Goal: Information Seeking & Learning: Find specific fact

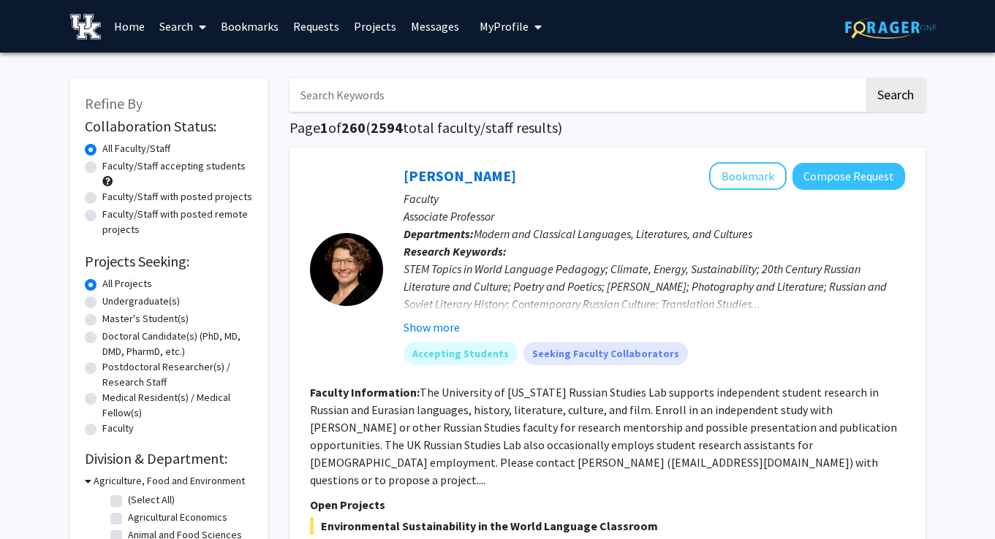
click at [528, 27] on span "My profile dropdown to access profile and logout" at bounding box center [534, 26] width 13 height 51
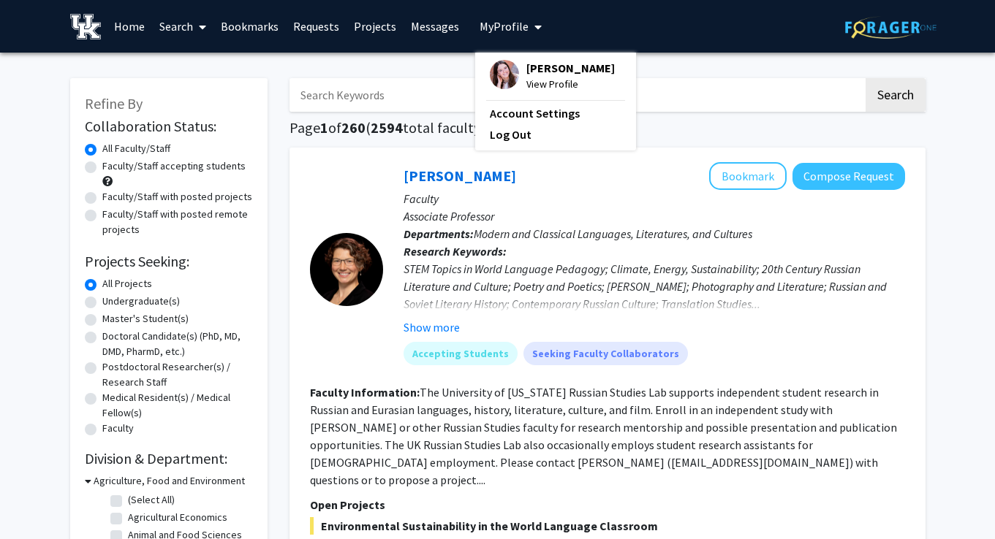
click at [322, 25] on link "Requests" at bounding box center [316, 26] width 61 height 51
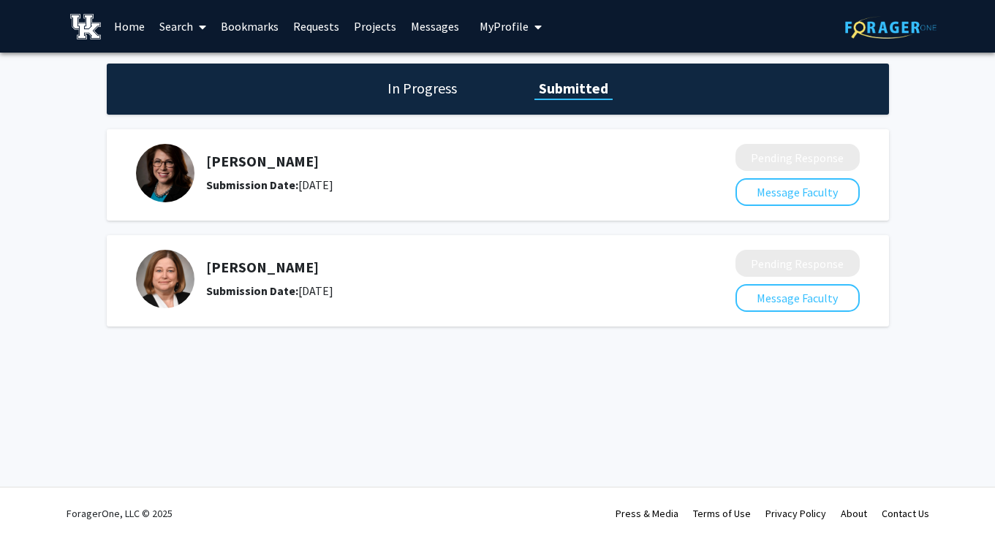
click at [455, 91] on h1 "In Progress" at bounding box center [422, 88] width 78 height 20
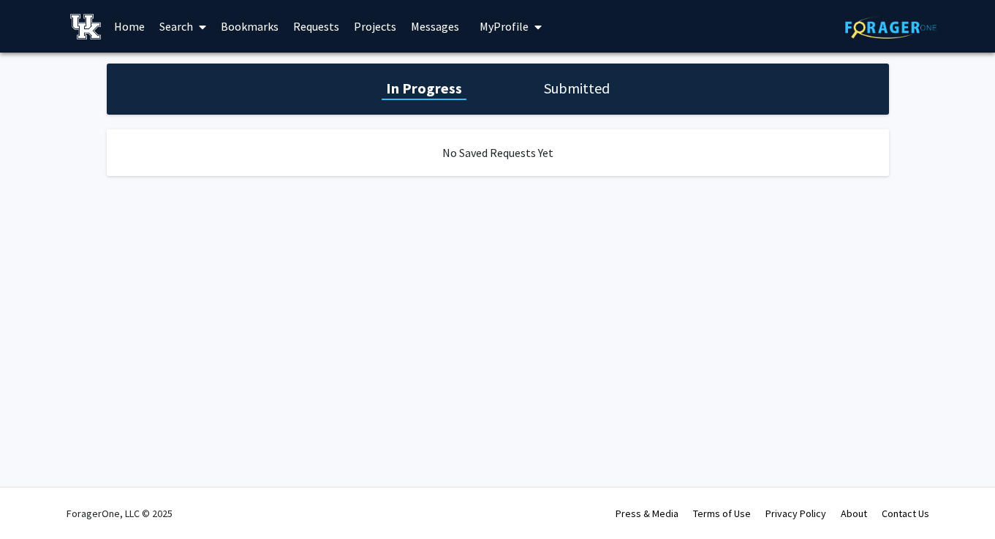
click at [357, 27] on link "Projects" at bounding box center [374, 26] width 57 height 51
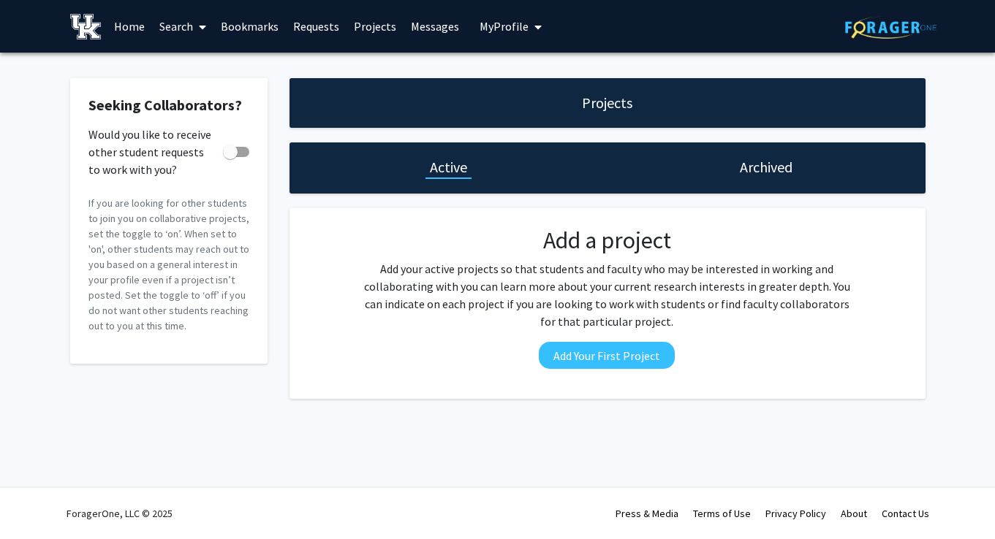
click at [292, 29] on link "Requests" at bounding box center [316, 26] width 61 height 51
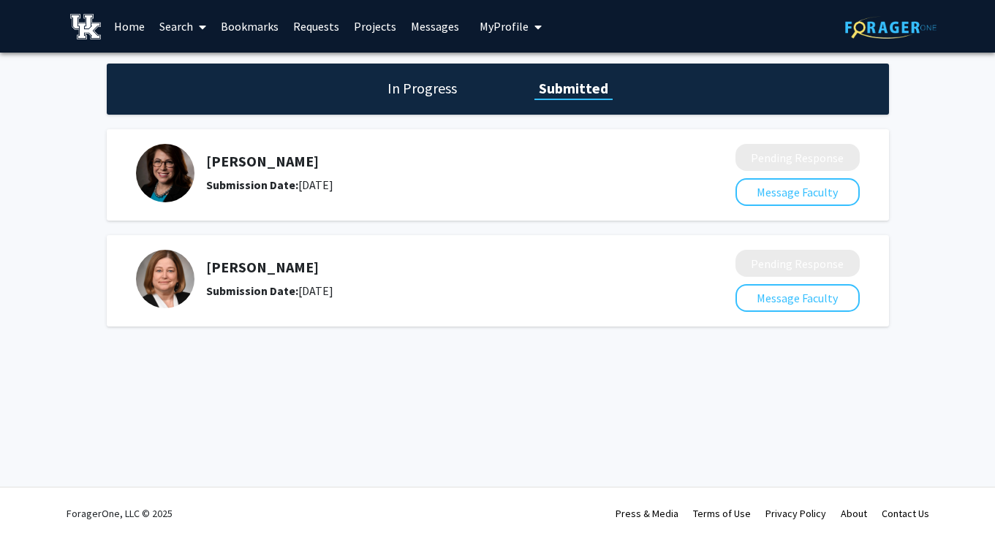
click at [278, 163] on h5 "[PERSON_NAME]" at bounding box center [432, 162] width 452 height 18
click at [312, 184] on div "Submission Date: [DATE]" at bounding box center [432, 185] width 452 height 18
click at [422, 187] on div "Submission Date: [DATE]" at bounding box center [432, 185] width 452 height 18
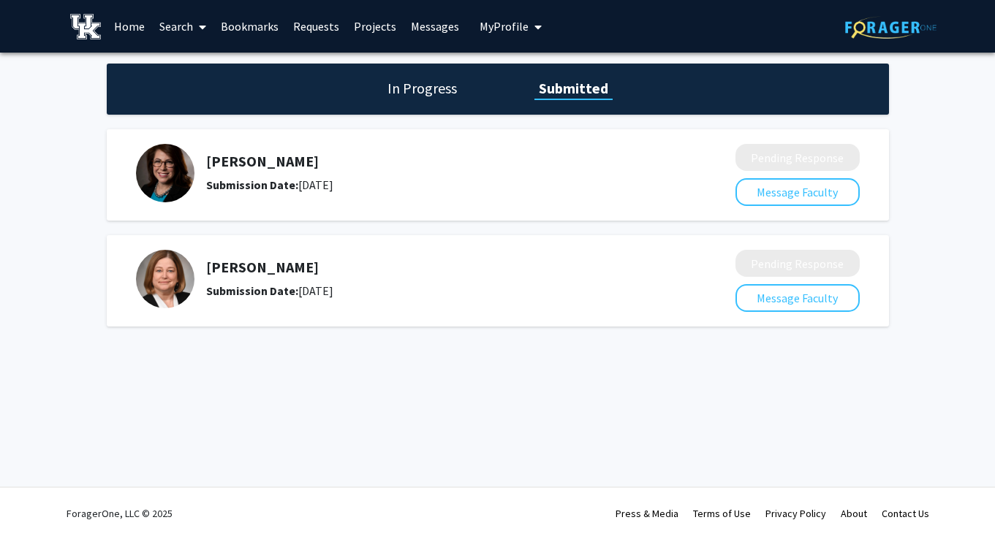
click at [255, 170] on h5 "[PERSON_NAME]" at bounding box center [432, 162] width 452 height 18
click at [172, 201] on img at bounding box center [165, 173] width 58 height 58
click at [199, 33] on span at bounding box center [199, 26] width 13 height 51
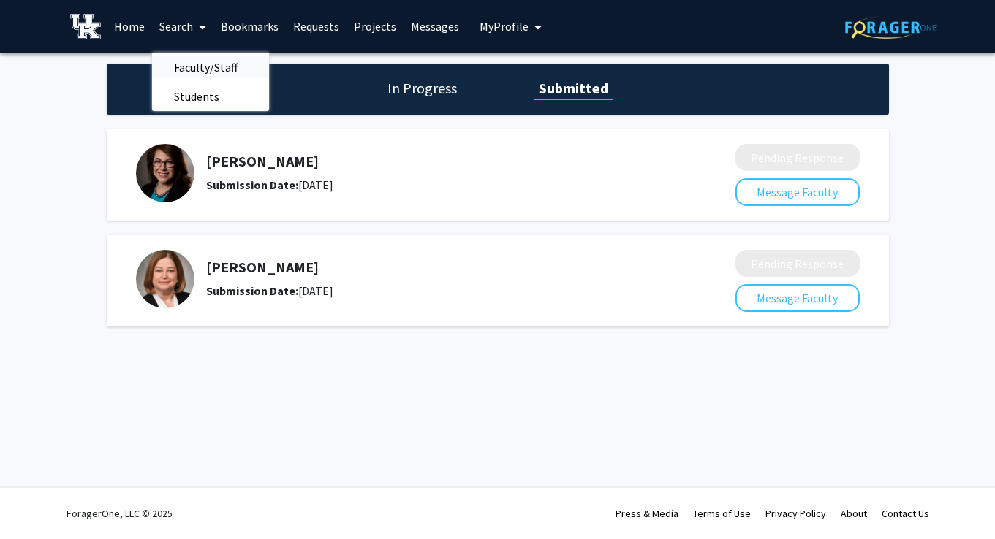
click at [205, 69] on span "Faculty/Staff" at bounding box center [205, 67] width 107 height 29
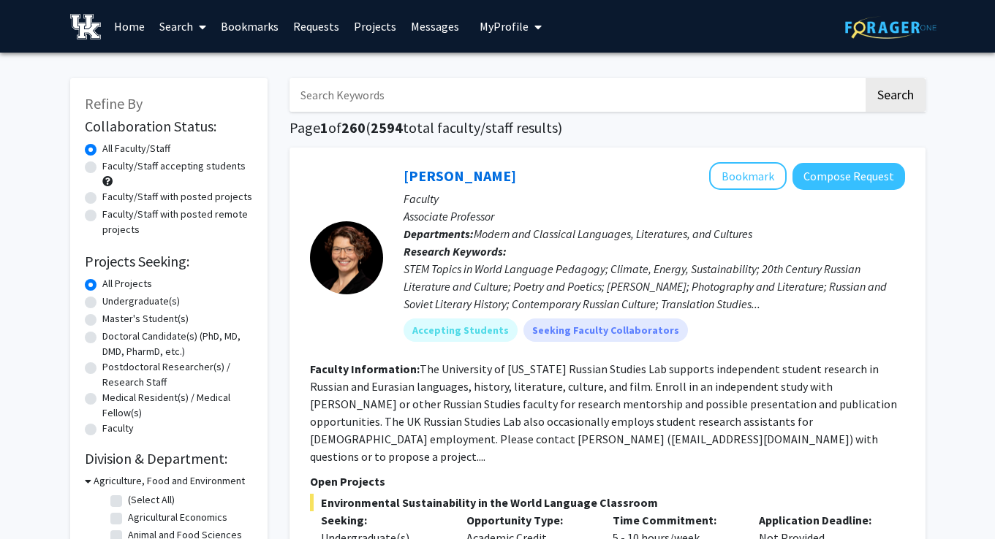
click at [482, 102] on input "Search Keywords" at bounding box center [576, 95] width 574 height 34
type input "[PERSON_NAME]"
click at [894, 97] on button "Search" at bounding box center [895, 95] width 60 height 34
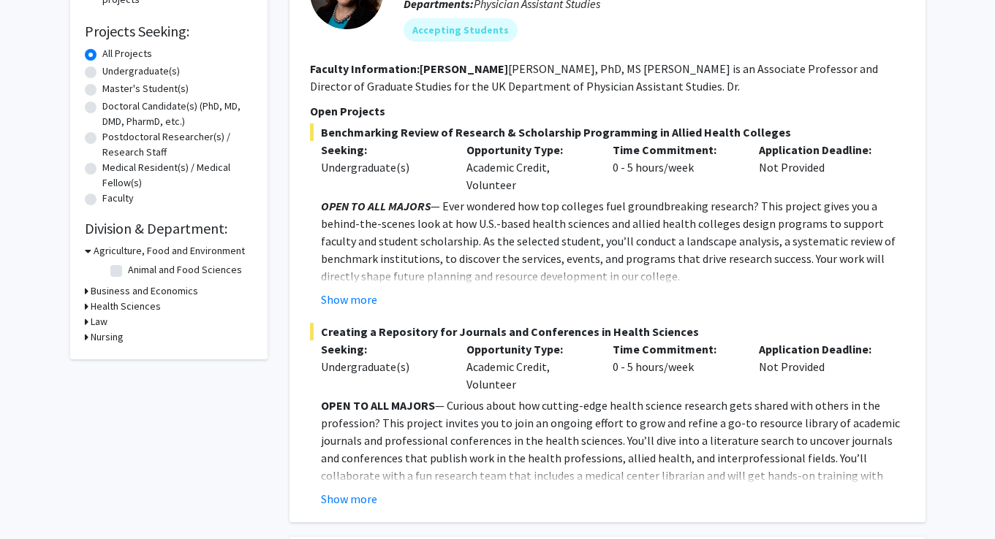
scroll to position [239, 0]
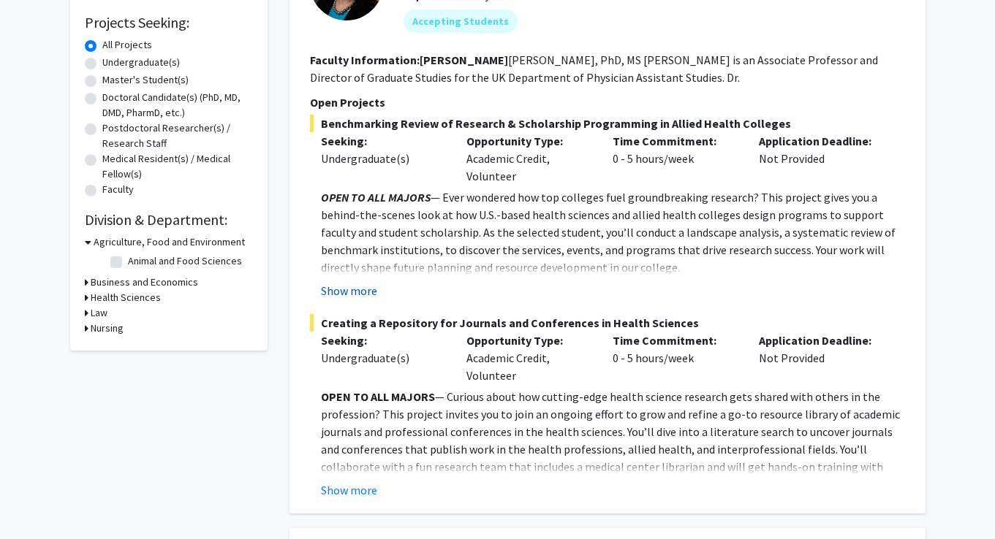
click at [359, 295] on button "Show more" at bounding box center [349, 291] width 56 height 18
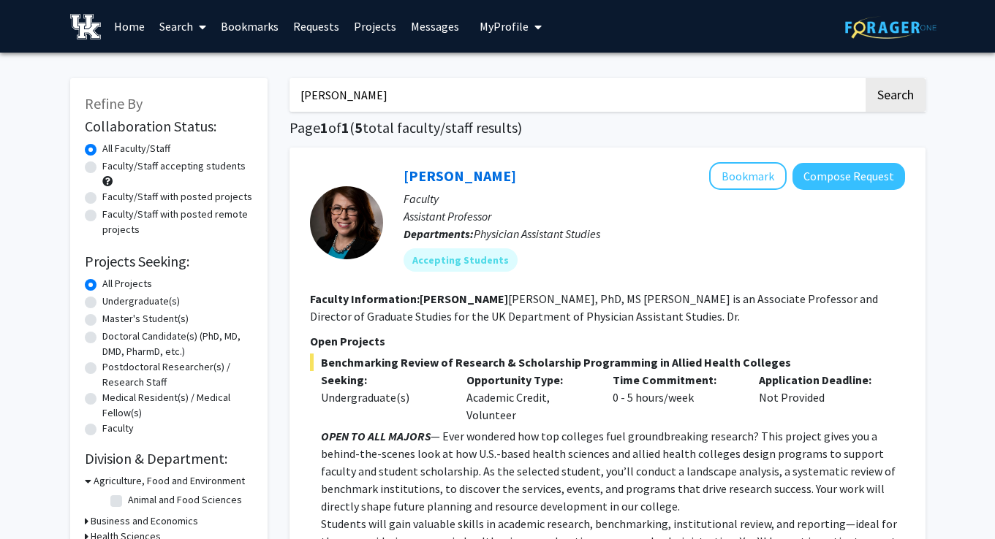
scroll to position [0, 0]
click at [438, 31] on link "Messages" at bounding box center [434, 26] width 63 height 51
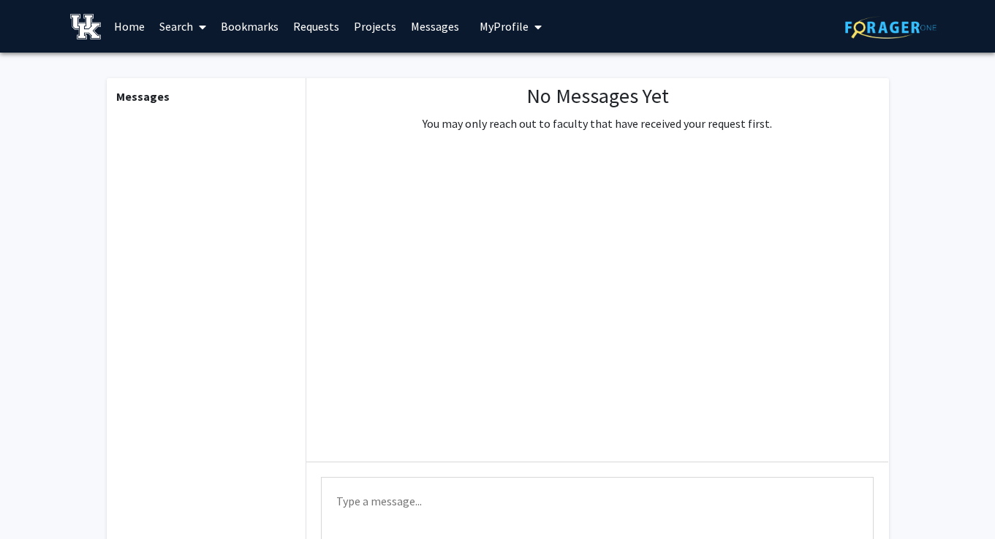
click at [194, 34] on span at bounding box center [199, 26] width 13 height 51
click at [266, 31] on link "Bookmarks" at bounding box center [249, 26] width 72 height 51
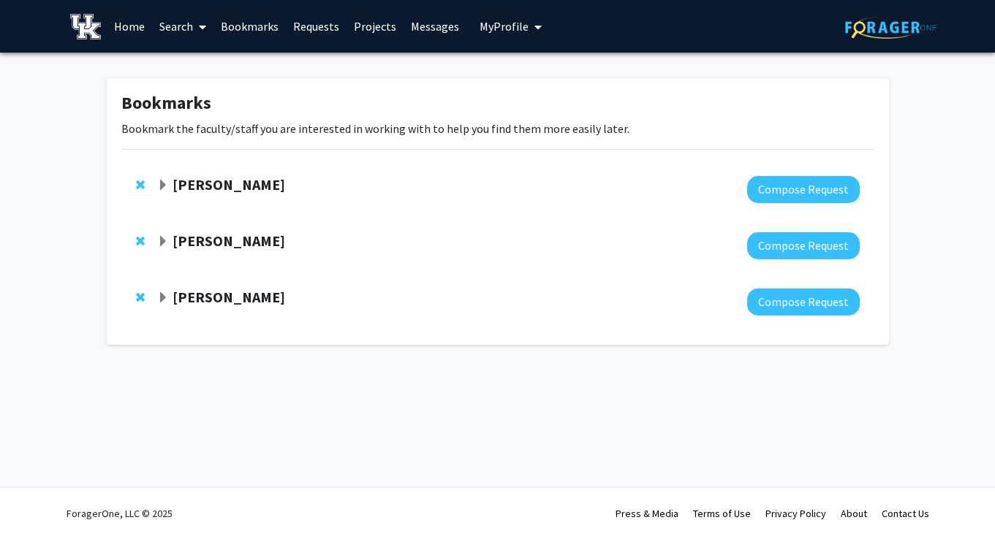
click at [311, 33] on link "Requests" at bounding box center [316, 26] width 61 height 51
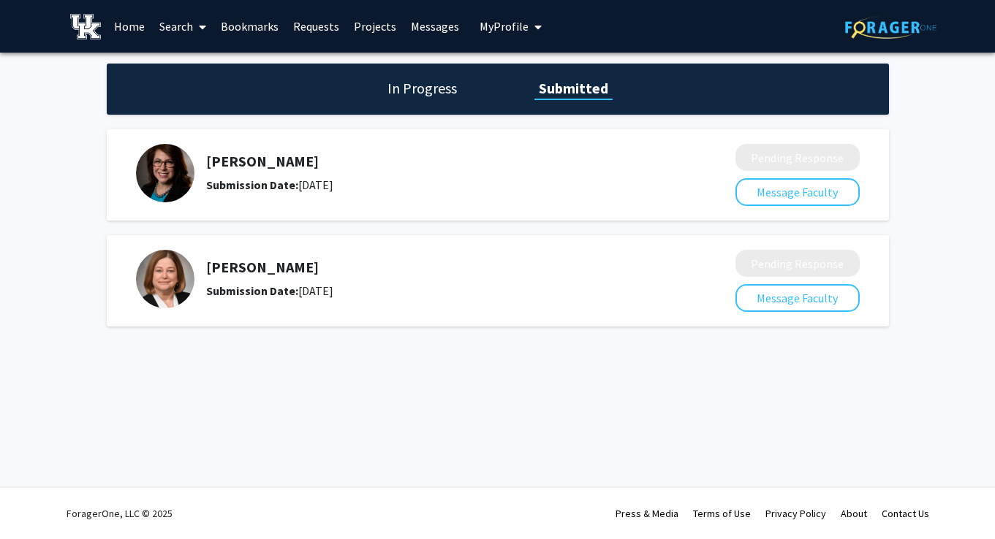
click at [441, 95] on h1 "In Progress" at bounding box center [422, 88] width 78 height 20
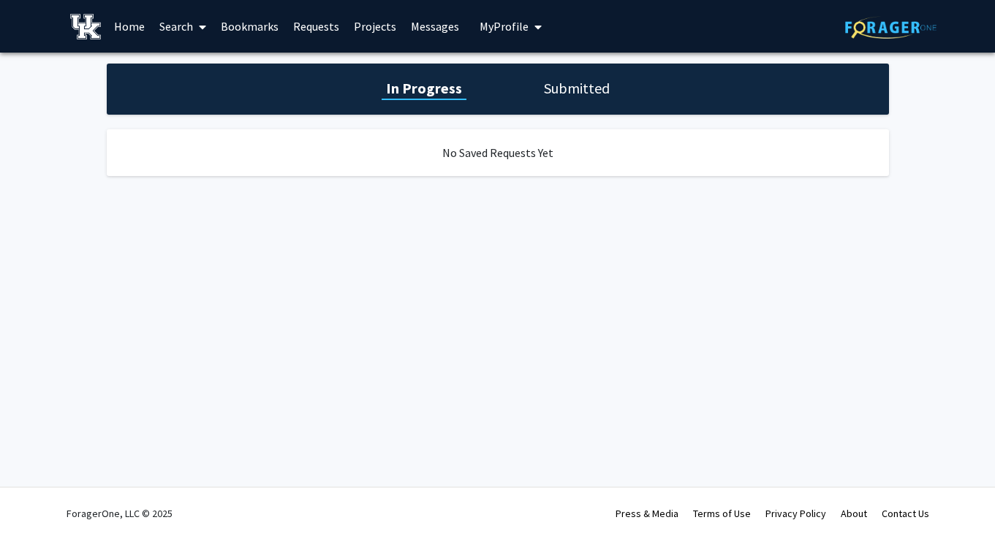
click at [553, 93] on h1 "Submitted" at bounding box center [576, 88] width 75 height 20
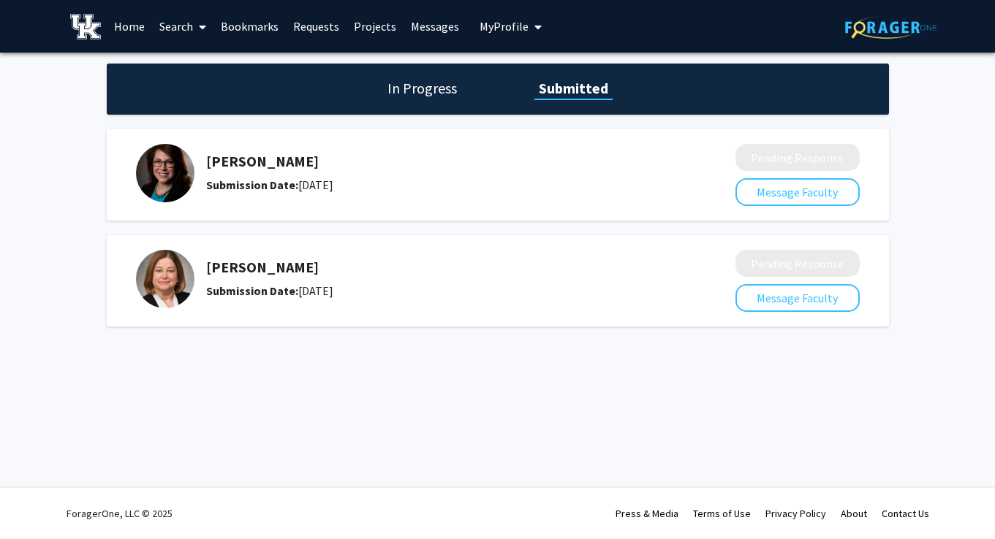
click at [482, 17] on button "My Profile" at bounding box center [510, 26] width 71 height 53
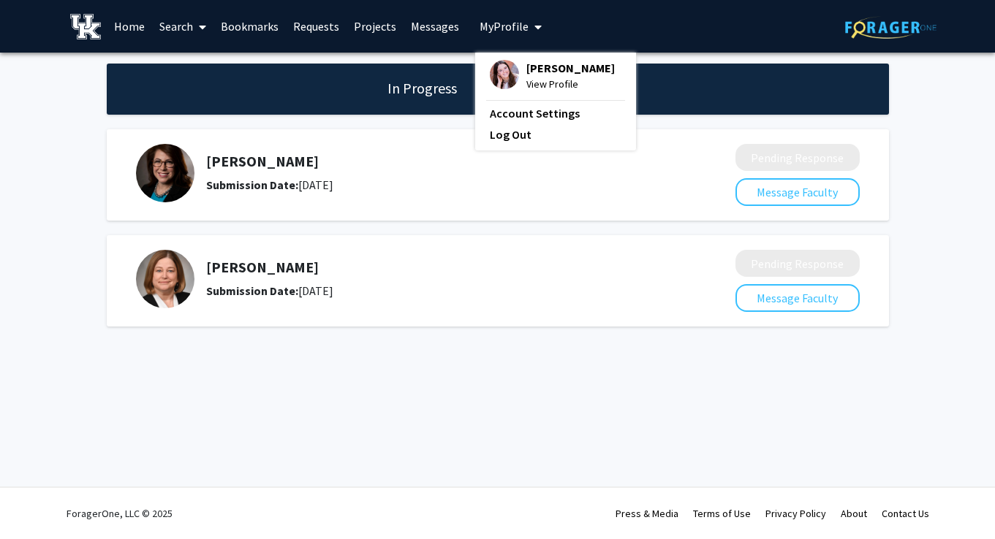
click at [540, 71] on span "[PERSON_NAME]" at bounding box center [570, 68] width 88 height 16
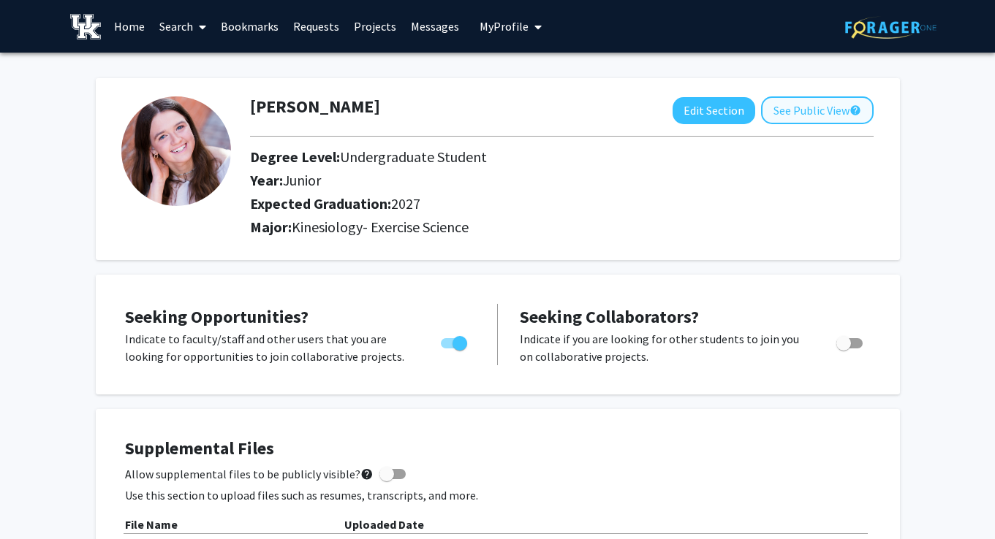
click at [805, 113] on button "See Public View help" at bounding box center [817, 110] width 113 height 28
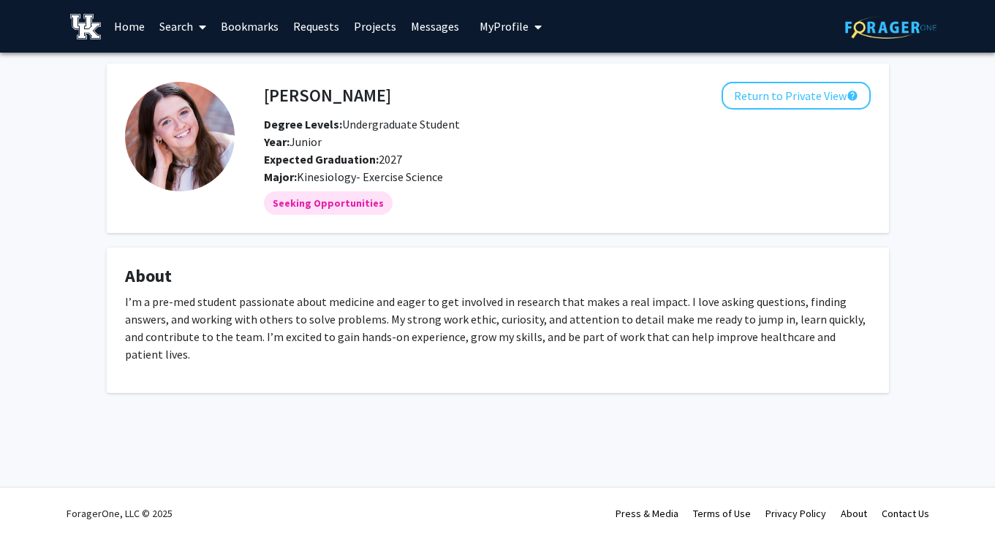
click at [360, 28] on link "Projects" at bounding box center [374, 26] width 57 height 51
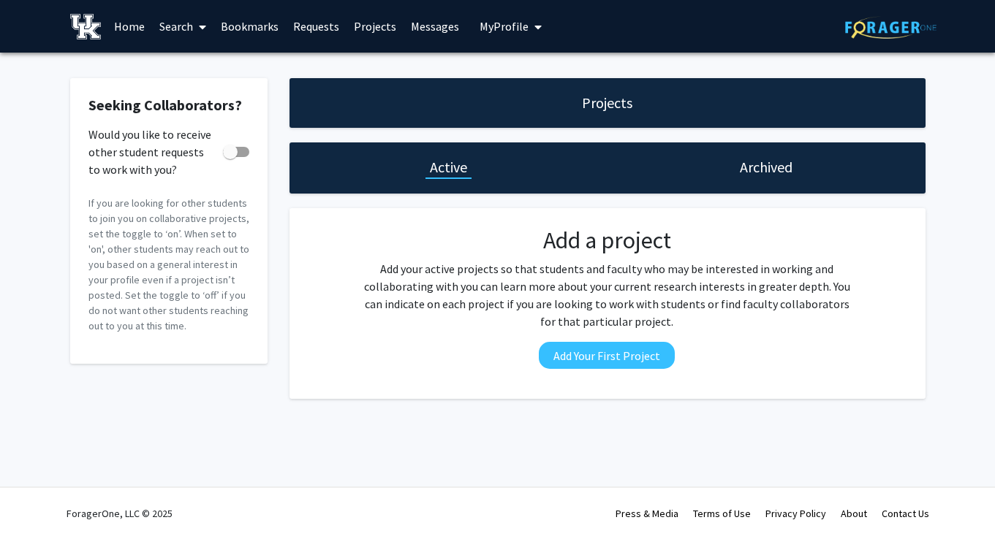
click at [304, 33] on link "Requests" at bounding box center [316, 26] width 61 height 51
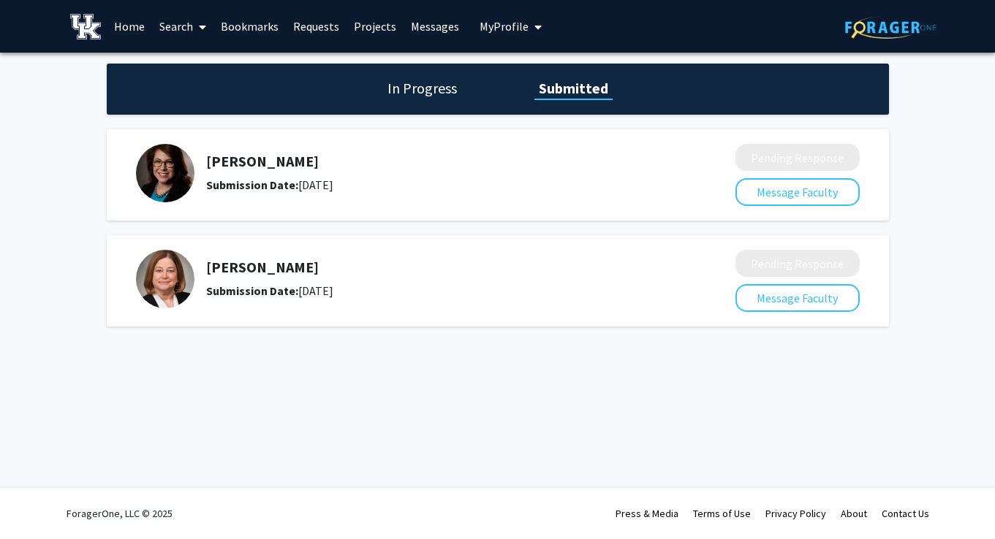
click at [271, 167] on h5 "[PERSON_NAME]" at bounding box center [432, 162] width 452 height 18
click at [197, 181] on div "[PERSON_NAME] Submission Date: [DATE]" at bounding box center [425, 173] width 579 height 58
click at [186, 182] on img at bounding box center [165, 173] width 58 height 58
